Goal: Browse casually

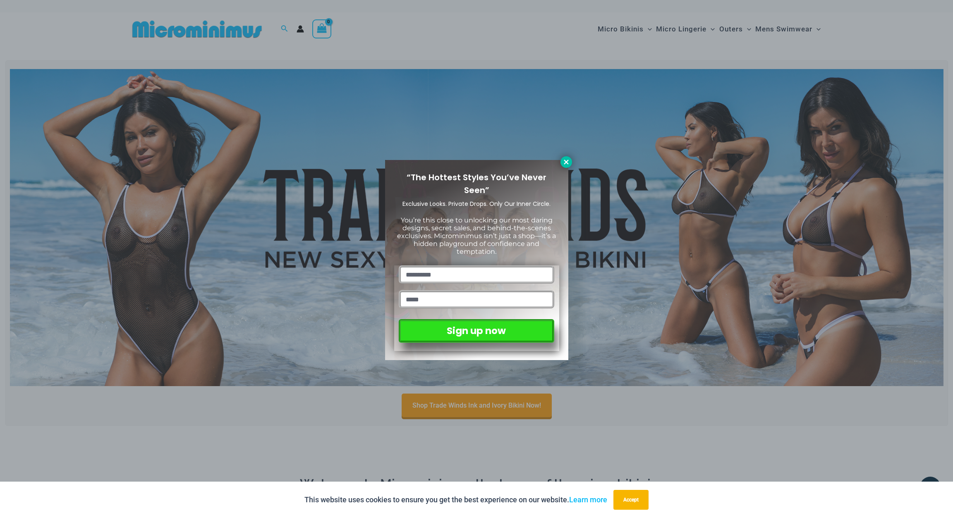
click at [566, 159] on icon at bounding box center [565, 161] width 7 height 7
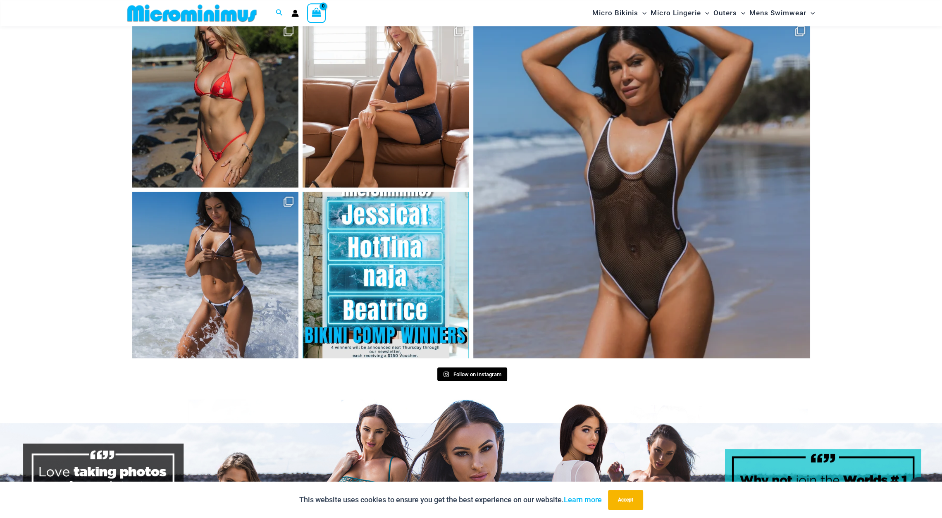
scroll to position [3605, 0]
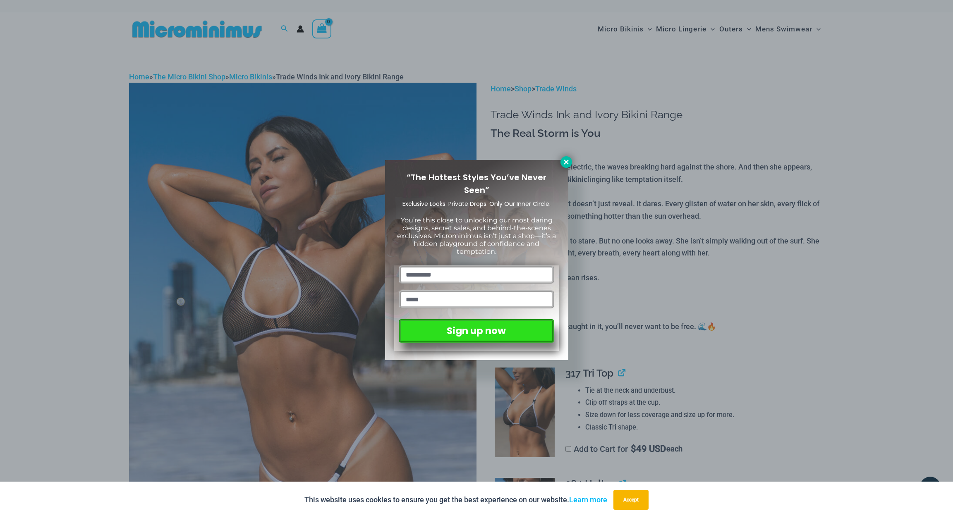
click at [563, 159] on icon at bounding box center [565, 161] width 7 height 7
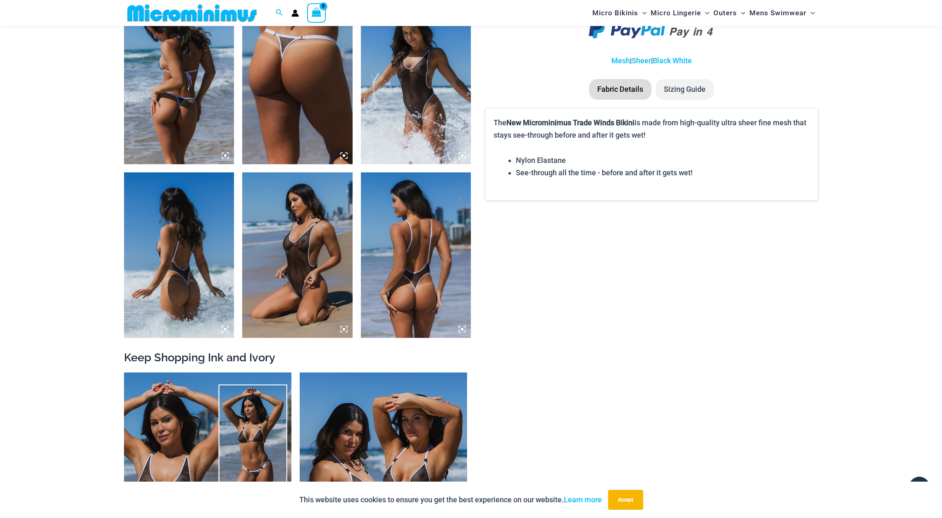
scroll to position [1181, 0]
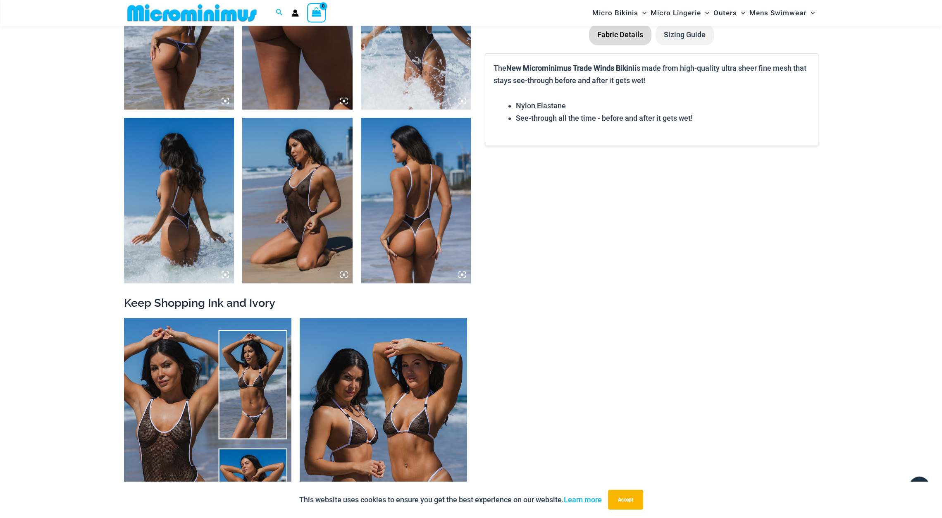
click at [176, 213] on img at bounding box center [179, 200] width 110 height 165
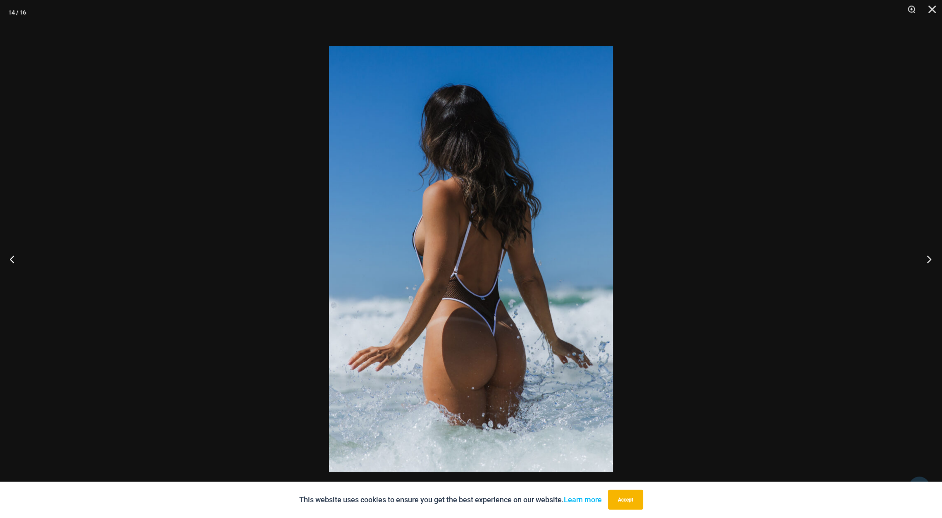
click at [924, 255] on button "Next" at bounding box center [926, 259] width 31 height 41
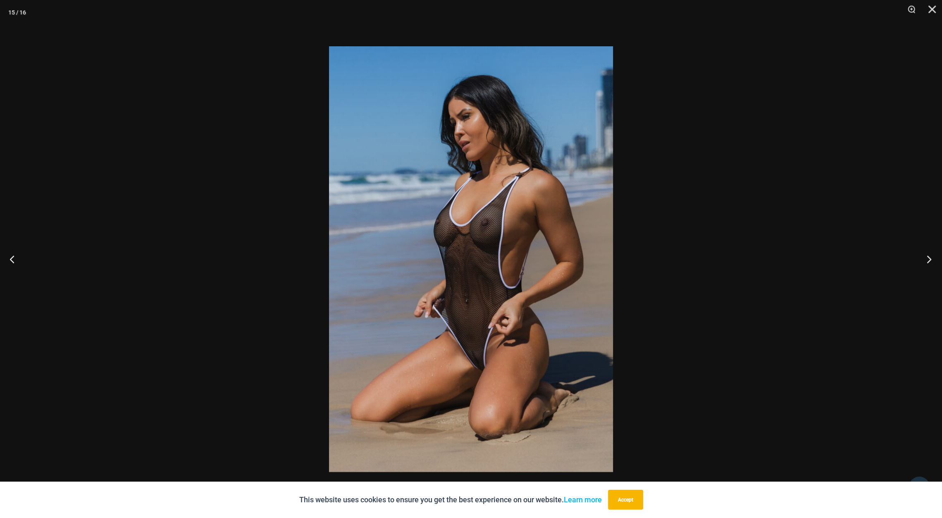
click at [924, 255] on button "Next" at bounding box center [926, 259] width 31 height 41
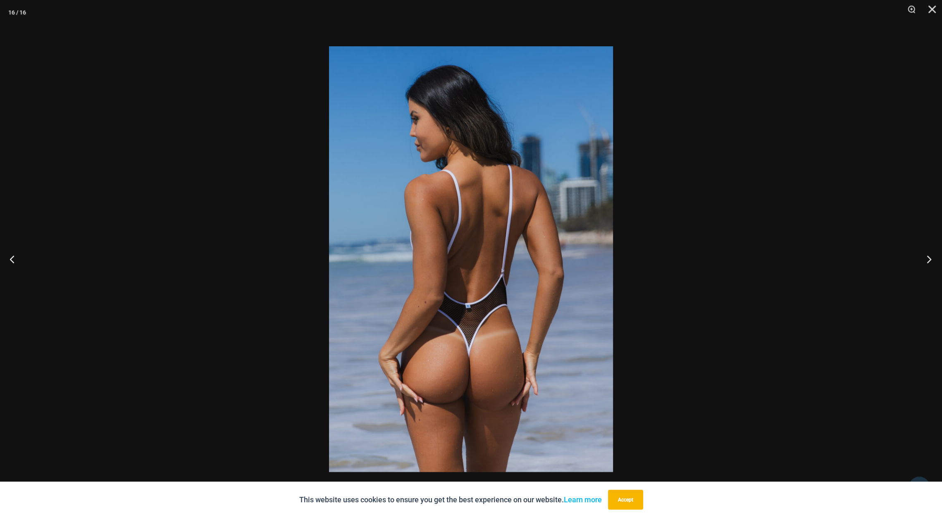
click at [924, 255] on button "Next" at bounding box center [926, 259] width 31 height 41
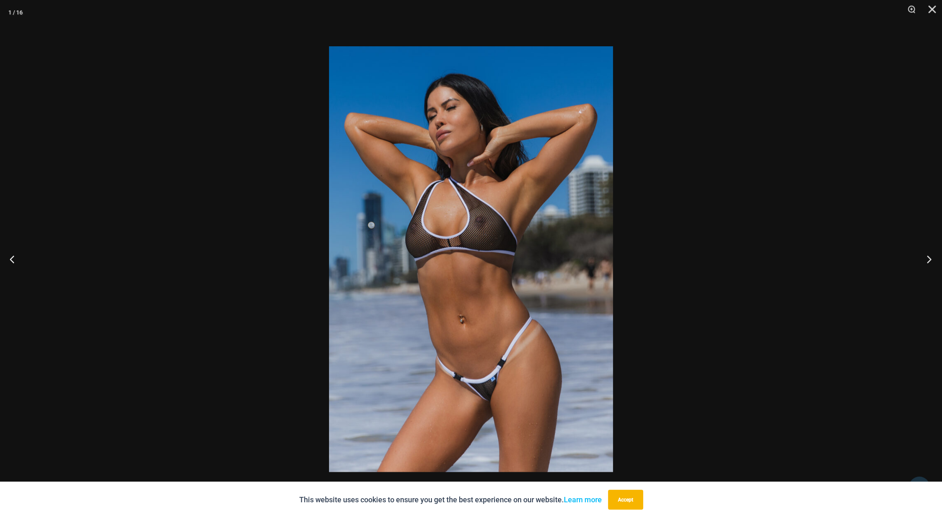
click at [924, 255] on button "Next" at bounding box center [926, 259] width 31 height 41
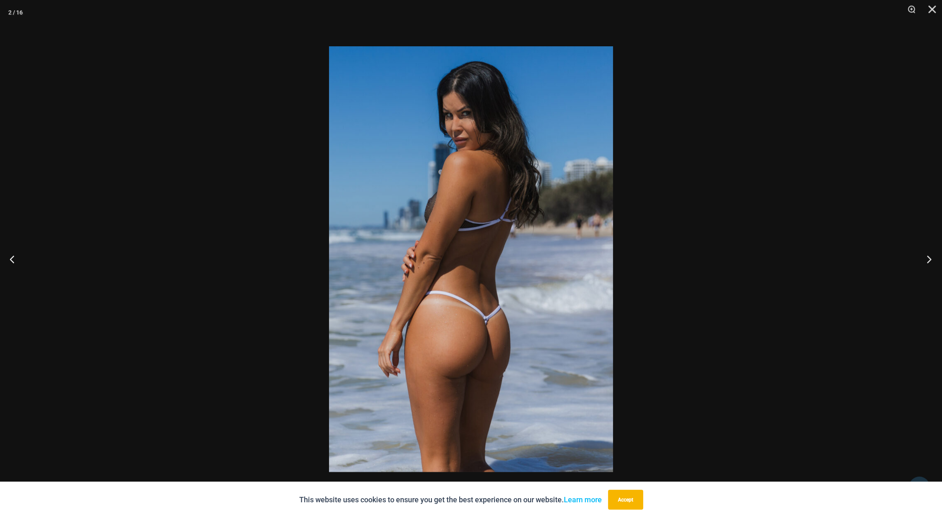
click at [924, 255] on button "Next" at bounding box center [926, 259] width 31 height 41
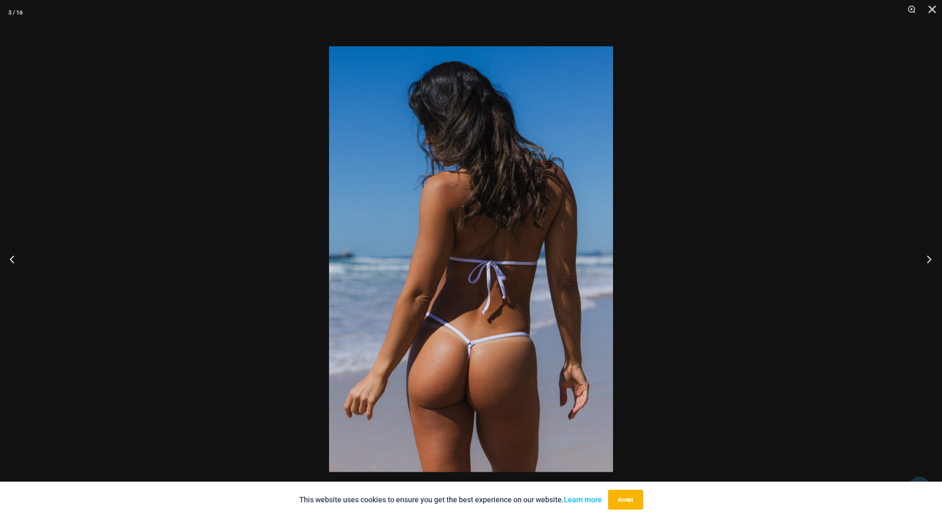
click at [924, 255] on button "Next" at bounding box center [926, 259] width 31 height 41
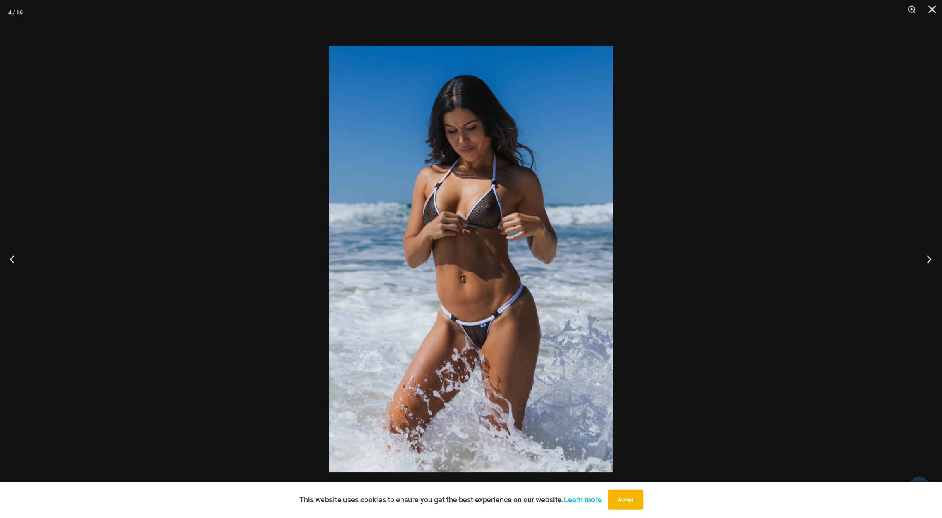
click at [924, 255] on button "Next" at bounding box center [926, 259] width 31 height 41
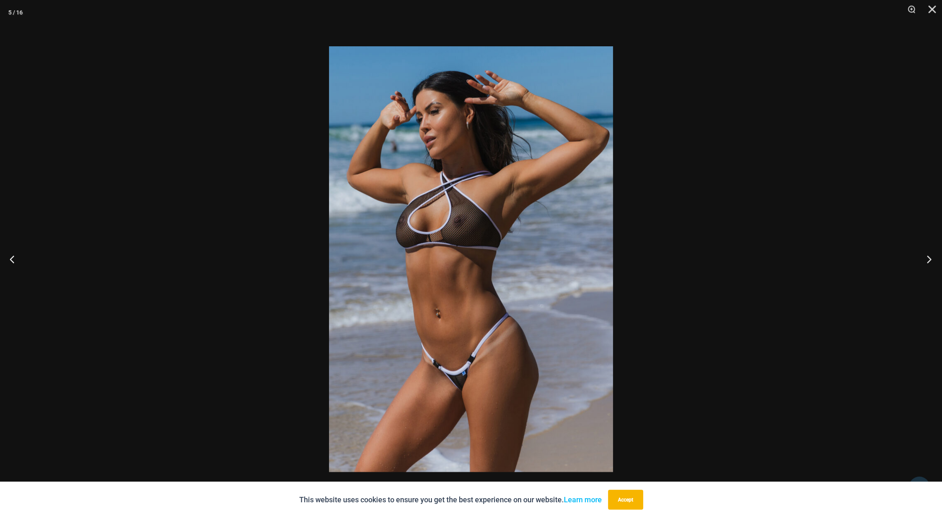
click at [924, 255] on button "Next" at bounding box center [926, 259] width 31 height 41
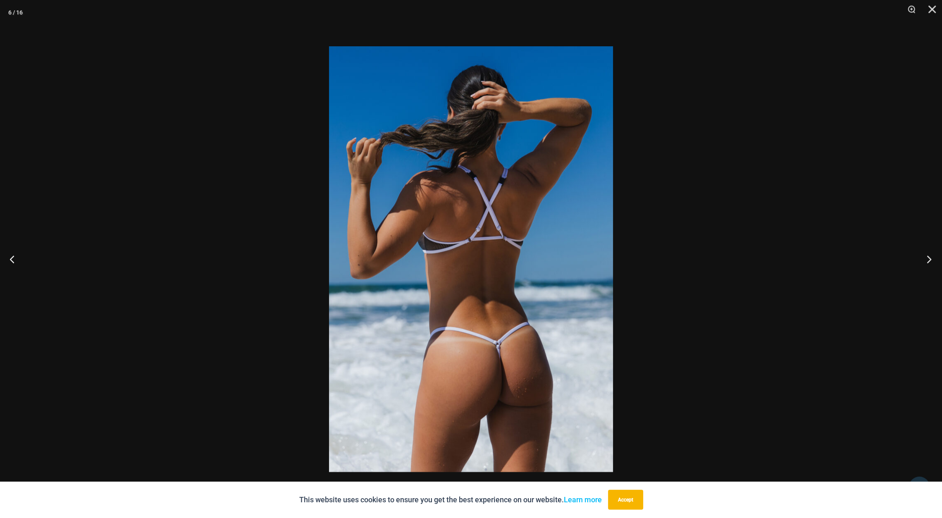
click at [924, 255] on button "Next" at bounding box center [926, 259] width 31 height 41
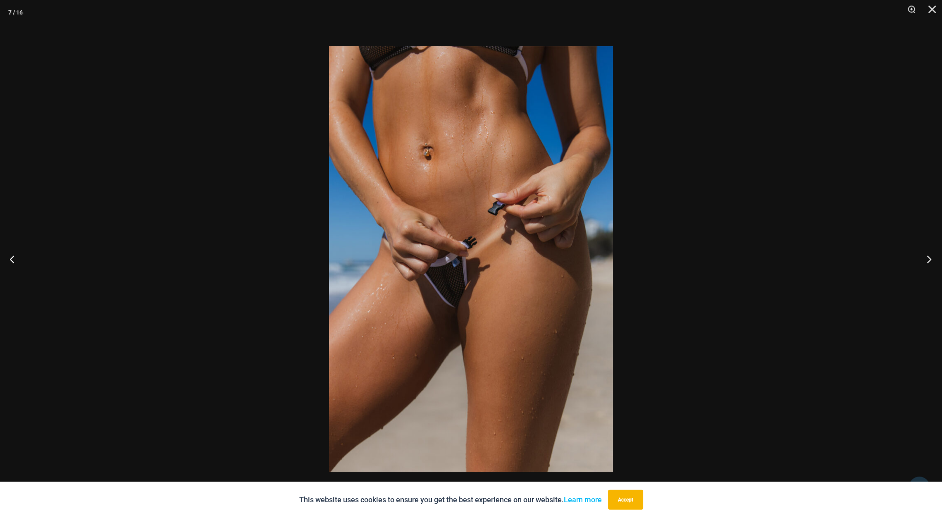
click at [924, 255] on button "Next" at bounding box center [926, 259] width 31 height 41
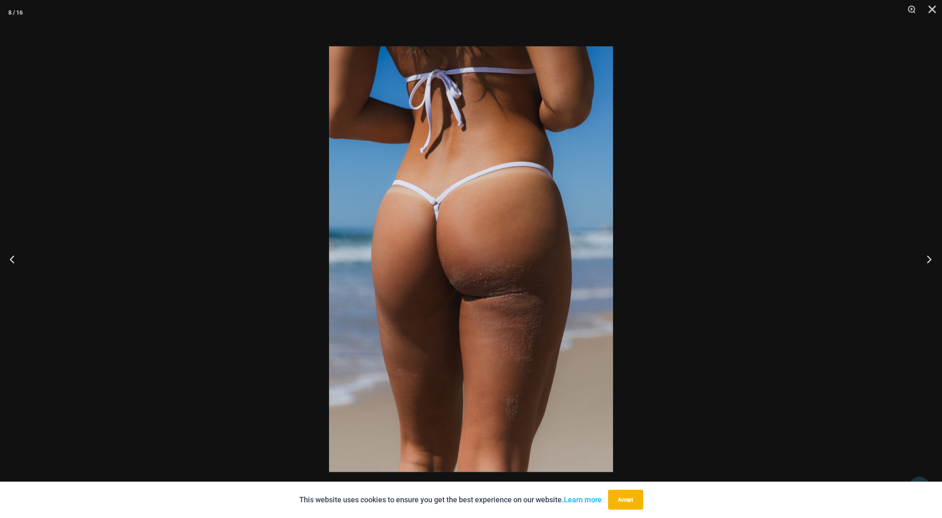
click at [924, 255] on button "Next" at bounding box center [926, 259] width 31 height 41
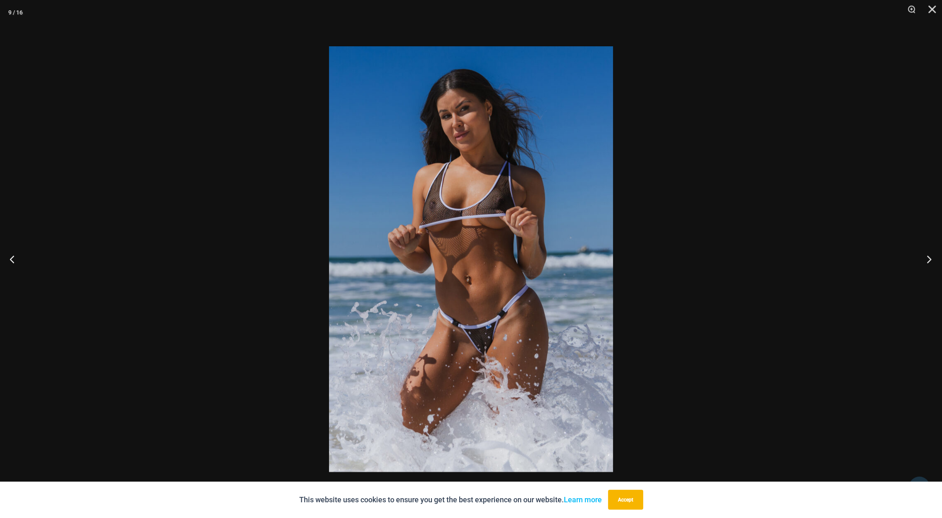
click at [924, 255] on button "Next" at bounding box center [926, 259] width 31 height 41
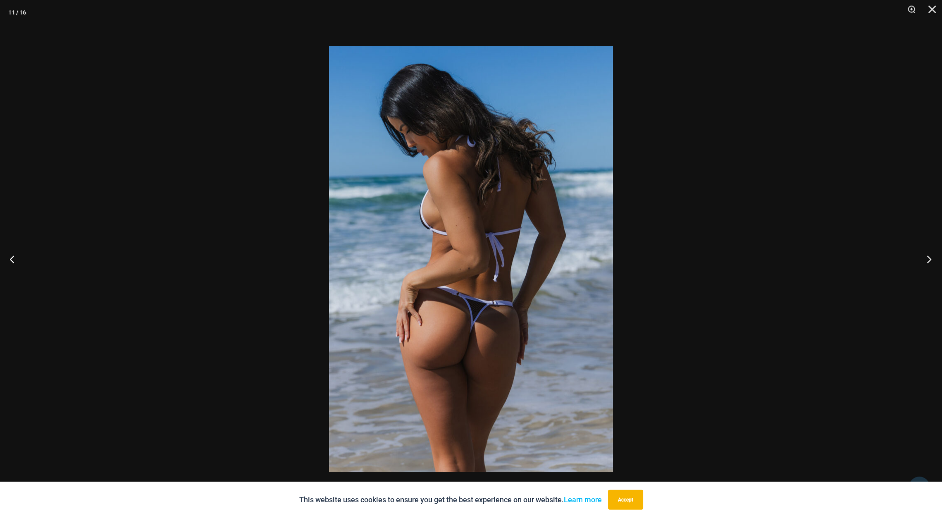
click at [924, 255] on button "Next" at bounding box center [926, 259] width 31 height 41
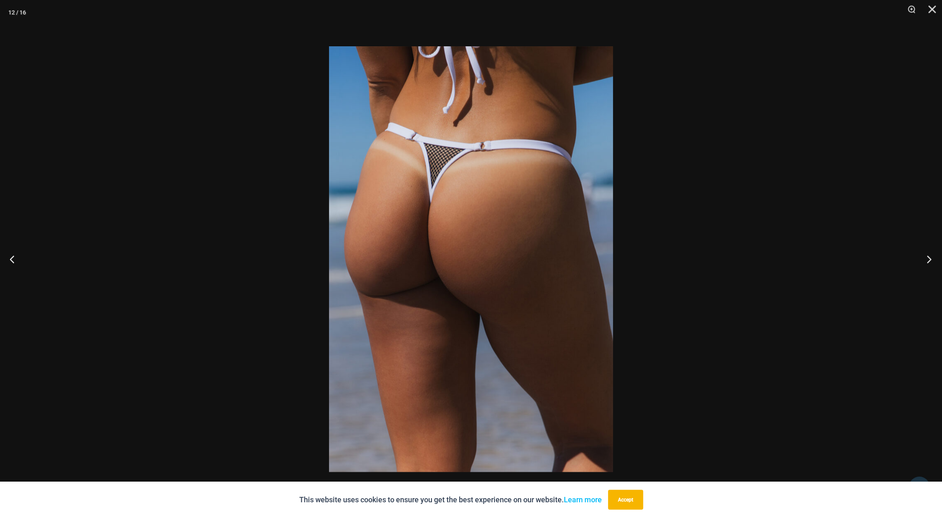
click at [924, 255] on button "Next" at bounding box center [926, 259] width 31 height 41
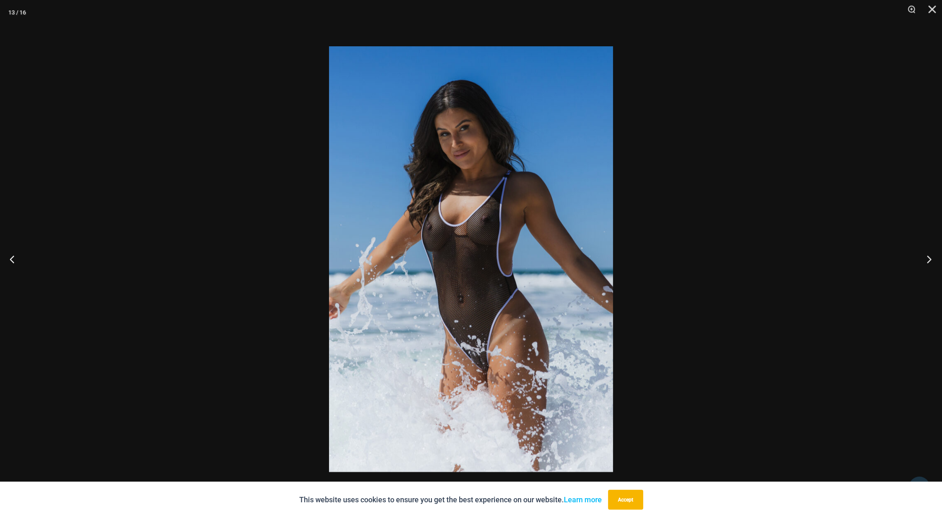
click at [924, 255] on button "Next" at bounding box center [926, 259] width 31 height 41
